Goal: Task Accomplishment & Management: Use online tool/utility

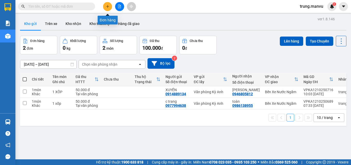
click at [107, 6] on icon "plus" at bounding box center [108, 7] width 4 height 4
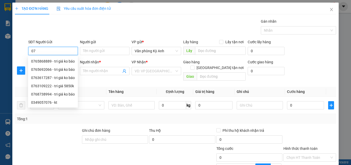
type input "0"
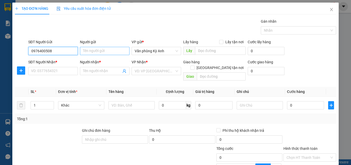
type input "0976400508"
click at [89, 52] on input "Người gửi" at bounding box center [105, 51] width 50 height 8
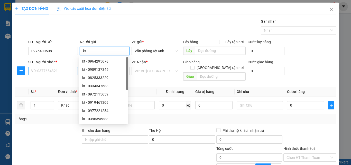
type input "kt"
click at [55, 71] on input "SĐT Người Nhận *" at bounding box center [53, 71] width 50 height 8
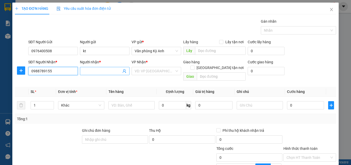
type input "0988789155"
click at [104, 71] on input "Người nhận *" at bounding box center [102, 71] width 38 height 6
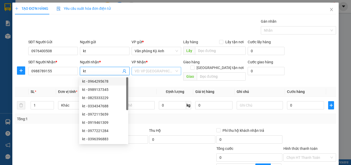
type input "kt"
click at [155, 74] on input "search" at bounding box center [155, 71] width 40 height 8
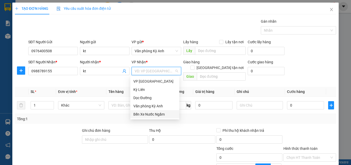
click at [151, 116] on div "Bến Xe Nước Ngầm" at bounding box center [154, 114] width 43 height 6
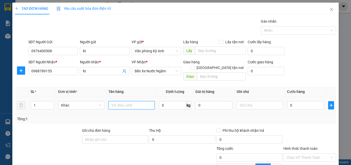
click at [127, 101] on input "text" at bounding box center [131, 105] width 46 height 8
type input "1 thung"
click at [300, 101] on input "0" at bounding box center [305, 105] width 37 height 8
type input "5"
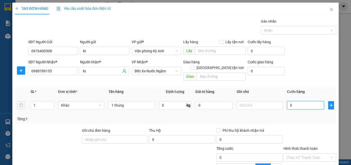
type input "5"
type input "50"
type input "500"
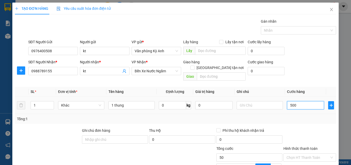
type input "500"
type input "5.000"
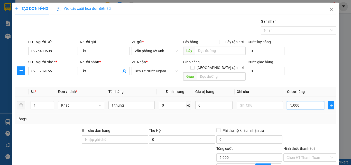
type input "50.000"
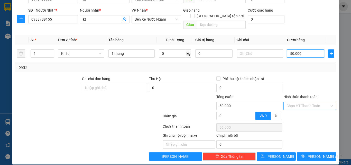
type input "50.000"
click at [301, 102] on input "Hình thức thanh toán" at bounding box center [307, 106] width 43 height 8
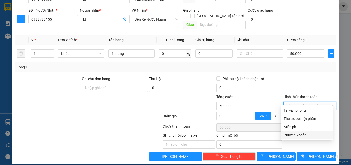
click at [295, 132] on div "Chuyển khoản" at bounding box center [306, 135] width 46 height 6
type input "0"
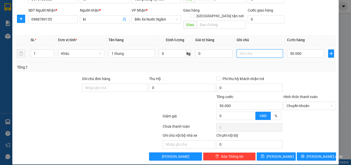
click at [253, 50] on input "text" at bounding box center [259, 53] width 46 height 8
click at [302, 152] on button "[PERSON_NAME] và In" at bounding box center [316, 156] width 39 height 8
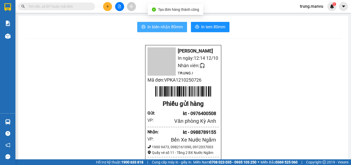
click at [172, 30] on span "In biên nhận 80mm" at bounding box center [164, 27] width 35 height 6
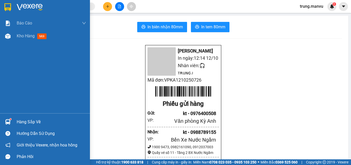
click at [8, 8] on img at bounding box center [7, 7] width 7 height 8
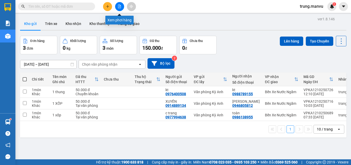
click at [117, 6] on button at bounding box center [119, 6] width 9 height 9
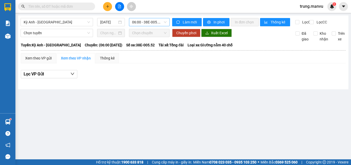
click at [161, 23] on span "06:00 - 38E-005.52" at bounding box center [149, 22] width 34 height 8
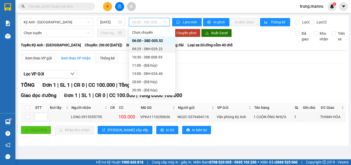
click at [207, 69] on div "Xem theo VP gửi Xem theo VP nhận Thống kê Lọc VP Gửi TỔNG Đơn 1 | SL 1 | CR 0 …" at bounding box center [183, 96] width 325 height 87
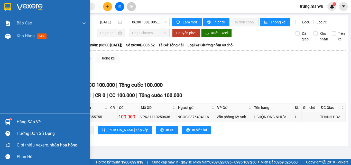
click at [11, 3] on img at bounding box center [7, 7] width 7 height 8
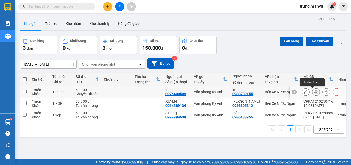
click at [314, 91] on button at bounding box center [315, 91] width 7 height 9
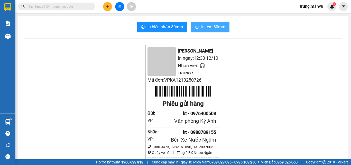
click at [209, 28] on span "In tem 80mm" at bounding box center [213, 27] width 24 height 6
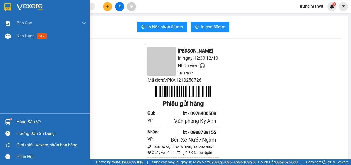
drag, startPoint x: 30, startPoint y: -6, endPoint x: 27, endPoint y: 3, distance: 8.6
click at [27, 2] on div at bounding box center [45, 8] width 90 height 17
click at [27, 3] on div at bounding box center [45, 8] width 90 height 17
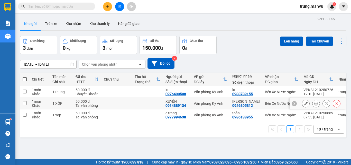
click at [268, 103] on div "Bến Xe Nước Ngầm" at bounding box center [281, 103] width 33 height 4
checkbox input "true"
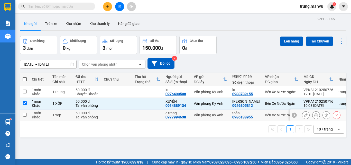
click at [265, 111] on td "Bến Xe Nước Ngầm" at bounding box center [281, 115] width 39 height 12
checkbox input "true"
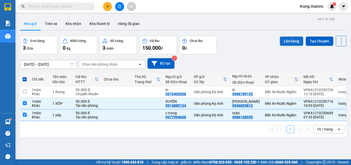
click at [287, 42] on button "Lên hàng" at bounding box center [291, 40] width 23 height 9
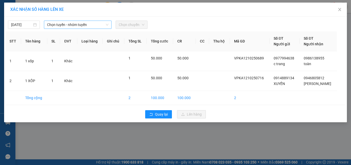
click at [97, 28] on span "Chọn tuyến - nhóm tuyến" at bounding box center [77, 25] width 61 height 8
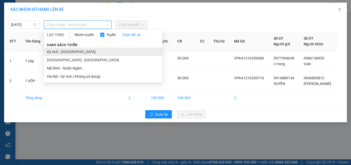
click at [74, 50] on li "Kỳ Anh - [GEOGRAPHIC_DATA]" at bounding box center [103, 51] width 118 height 8
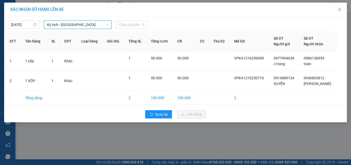
drag, startPoint x: 132, startPoint y: 26, endPoint x: 142, endPoint y: 44, distance: 21.2
click at [132, 26] on span "Chọn chuyến" at bounding box center [132, 25] width 26 height 8
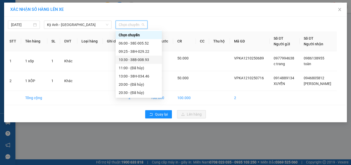
click at [149, 59] on div "10:30 - 38B-008.93" at bounding box center [139, 60] width 40 height 6
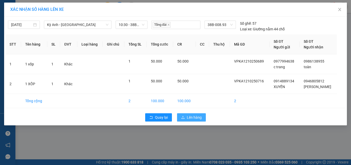
click at [194, 120] on button "Lên hàng" at bounding box center [191, 117] width 29 height 8
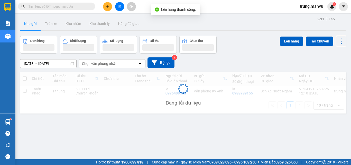
click at [196, 135] on div "ver 1.8.146 Kho gửi Trên xe Kho nhận Kho thanh [PERSON_NAME] đã giao Đơn hàng K…" at bounding box center [183, 97] width 330 height 165
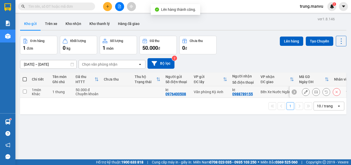
click at [232, 91] on div "kt" at bounding box center [243, 90] width 23 height 4
checkbox input "true"
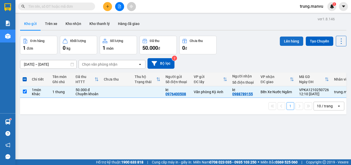
click at [284, 40] on button "Lên hàng" at bounding box center [291, 40] width 23 height 9
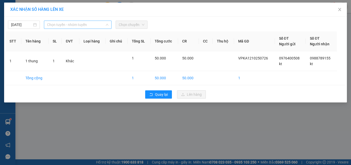
click at [98, 24] on span "Chọn tuyến - nhóm tuyến" at bounding box center [77, 25] width 61 height 8
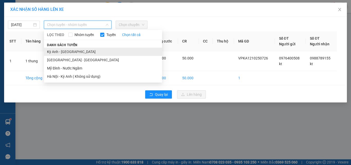
click at [81, 54] on li "Kỳ Anh - [GEOGRAPHIC_DATA]" at bounding box center [103, 51] width 118 height 8
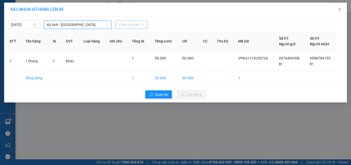
click at [133, 22] on span "Chọn chuyến" at bounding box center [132, 25] width 26 height 8
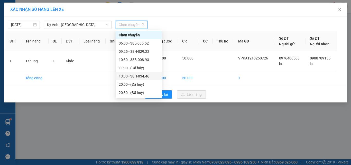
click at [145, 76] on div "13:00 - 38H-034.46" at bounding box center [139, 76] width 40 height 6
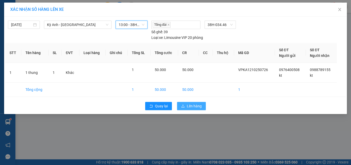
click at [197, 103] on span "Lên hàng" at bounding box center [194, 106] width 15 height 6
